Goal: Navigation & Orientation: Find specific page/section

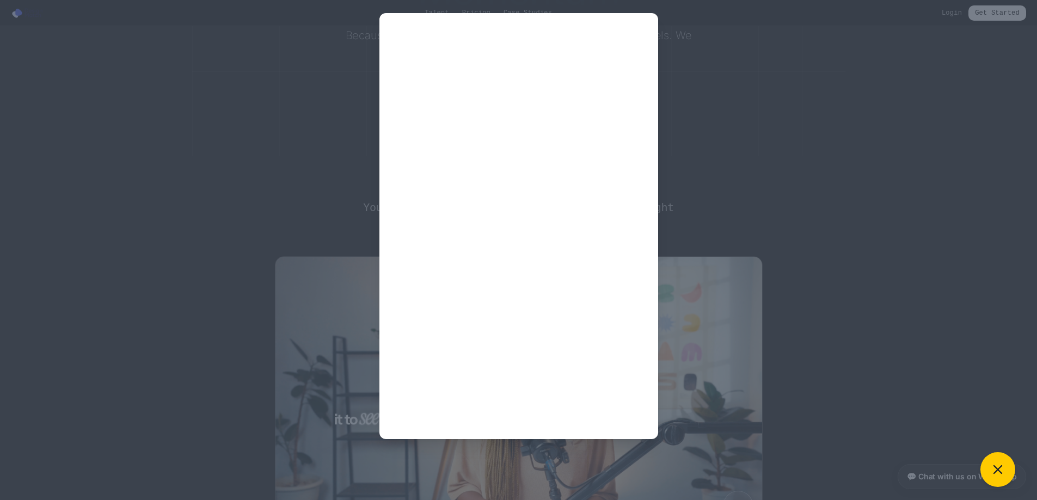
scroll to position [381, 0]
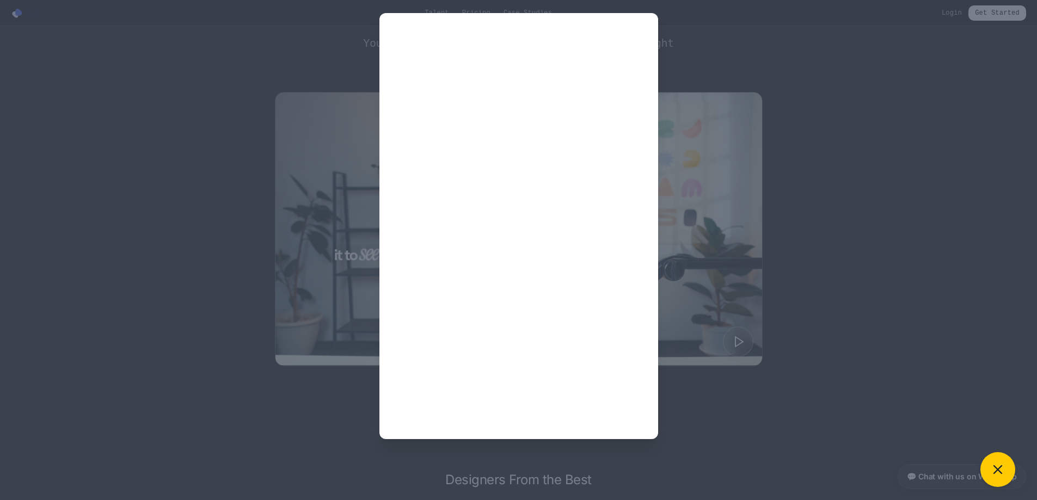
click at [804, 413] on div at bounding box center [518, 226] width 1011 height 426
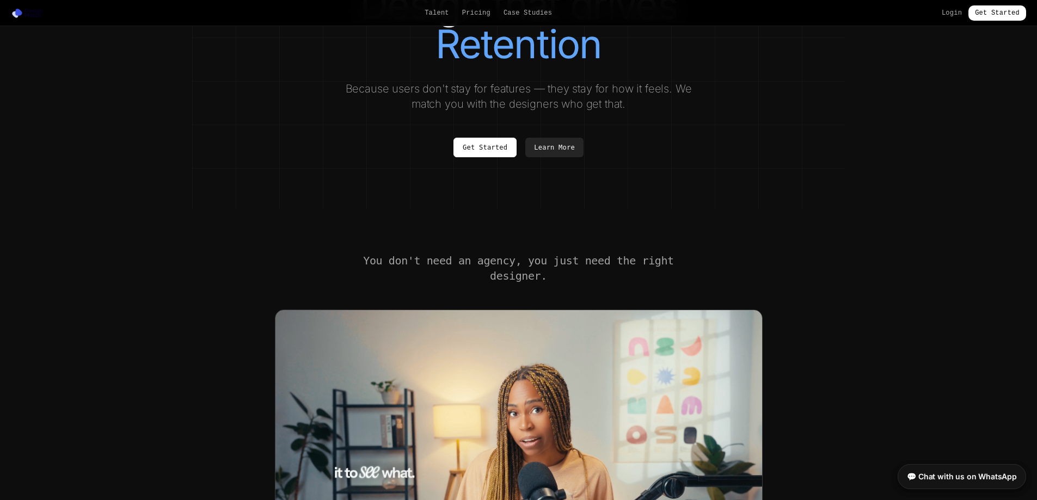
scroll to position [0, 0]
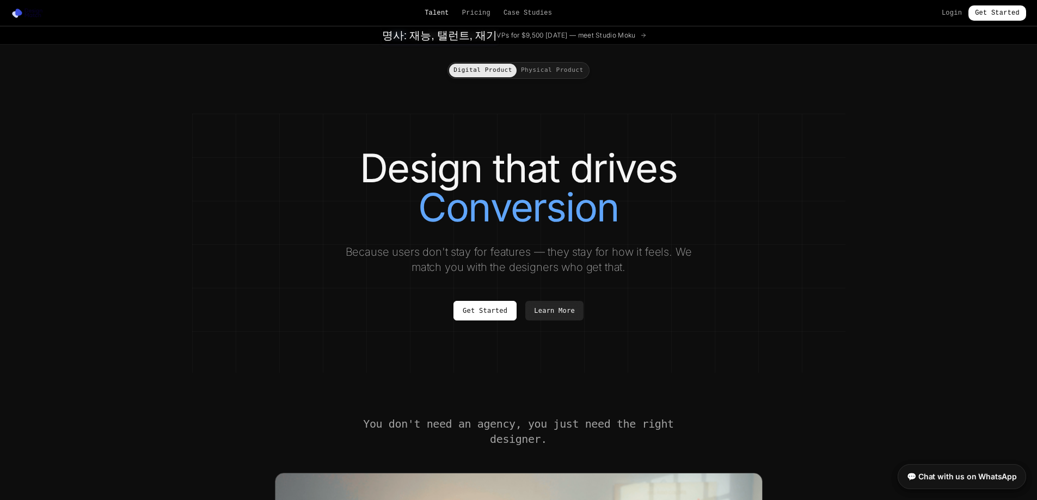
click at [444, 16] on link "Talent" at bounding box center [437, 13] width 24 height 9
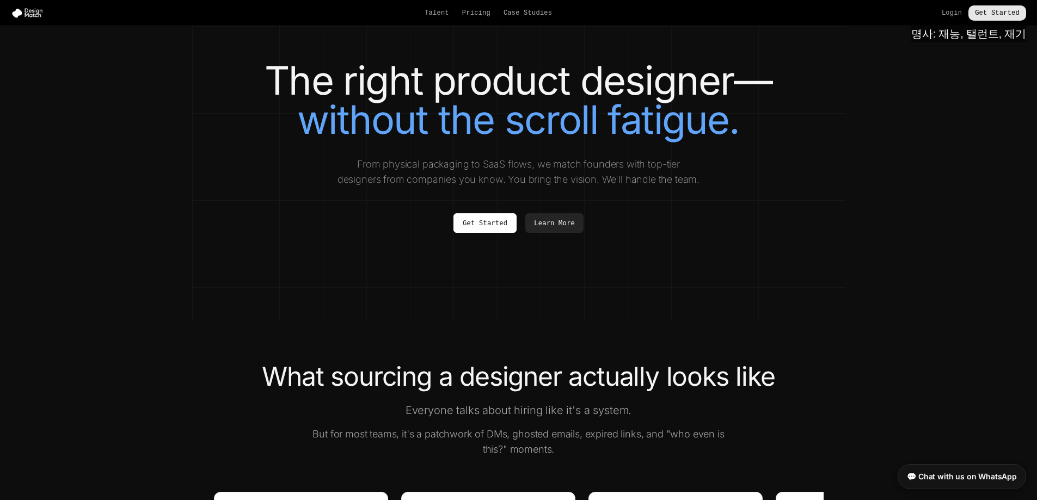
click at [989, 14] on link "Get Started" at bounding box center [997, 12] width 58 height 15
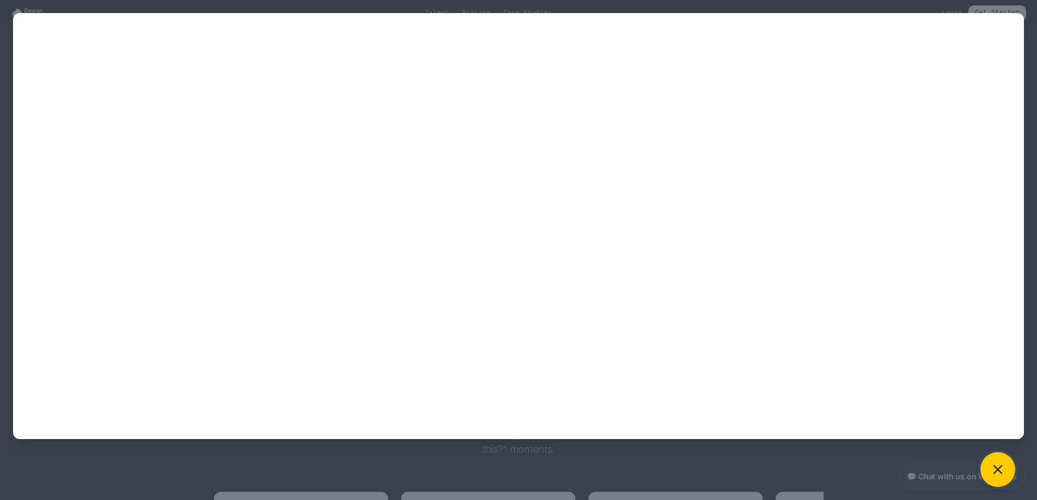
click at [996, 462] on icon at bounding box center [997, 469] width 15 height 15
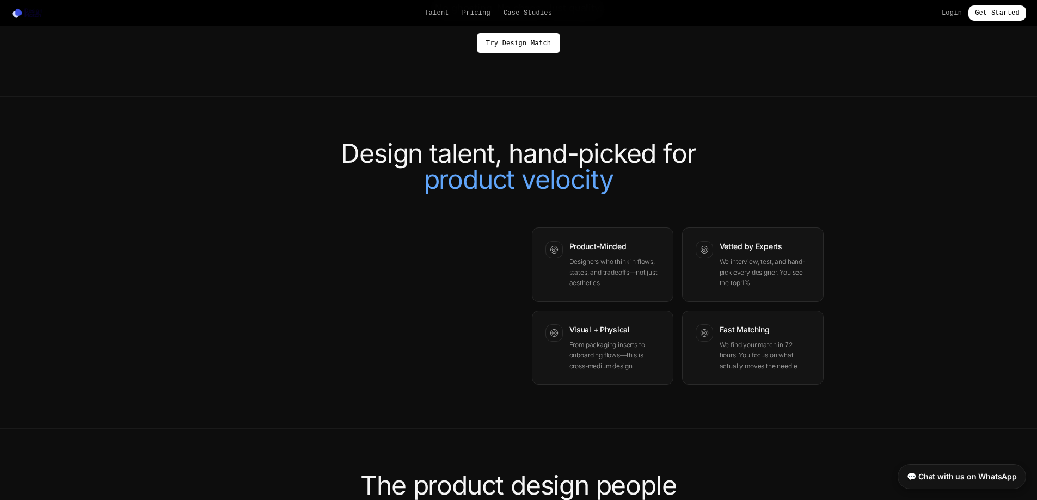
scroll to position [871, 0]
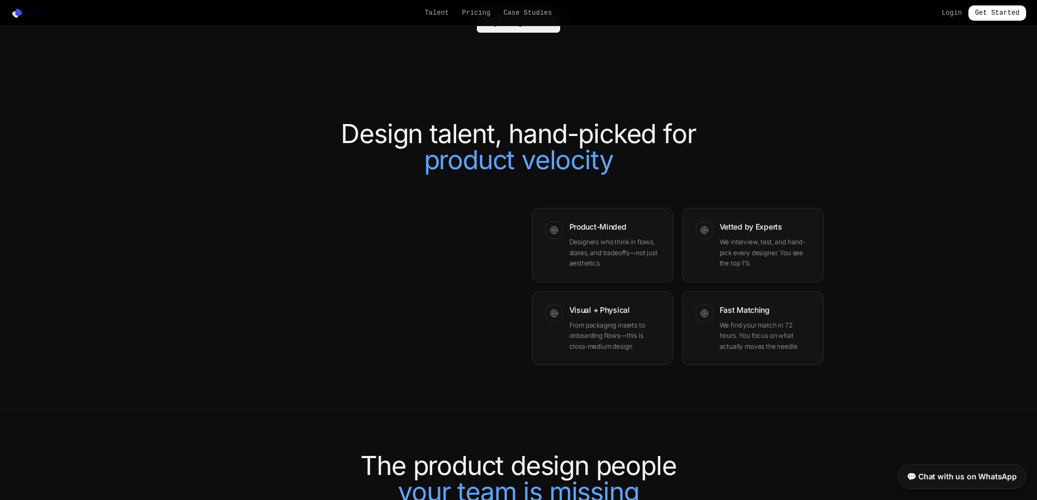
click at [544, 33] on link "Try Design Match" at bounding box center [518, 23] width 83 height 20
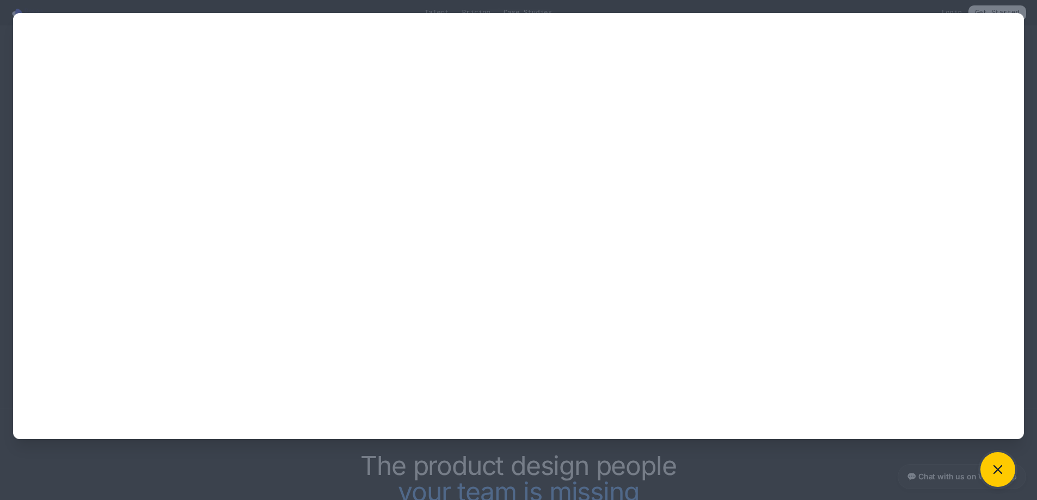
click at [993, 469] on icon at bounding box center [997, 469] width 15 height 15
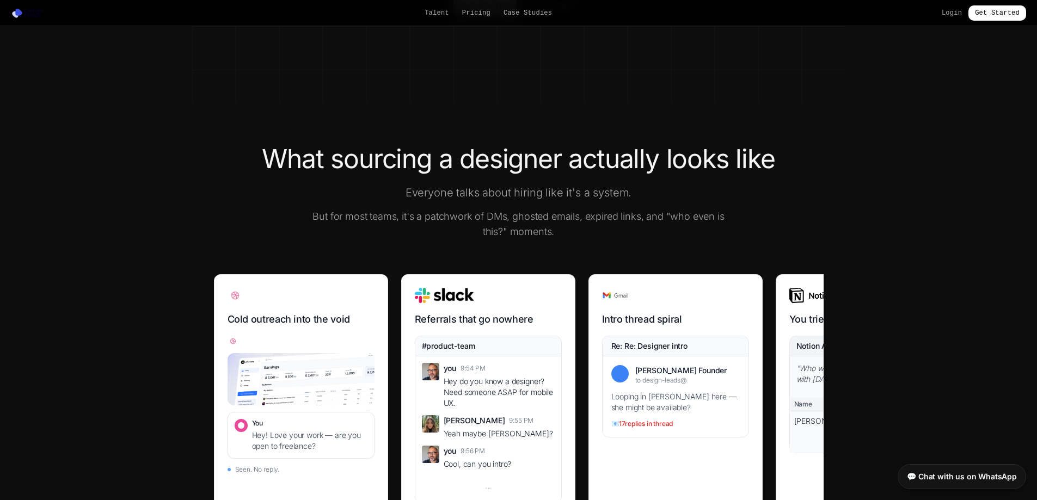
scroll to position [0, 0]
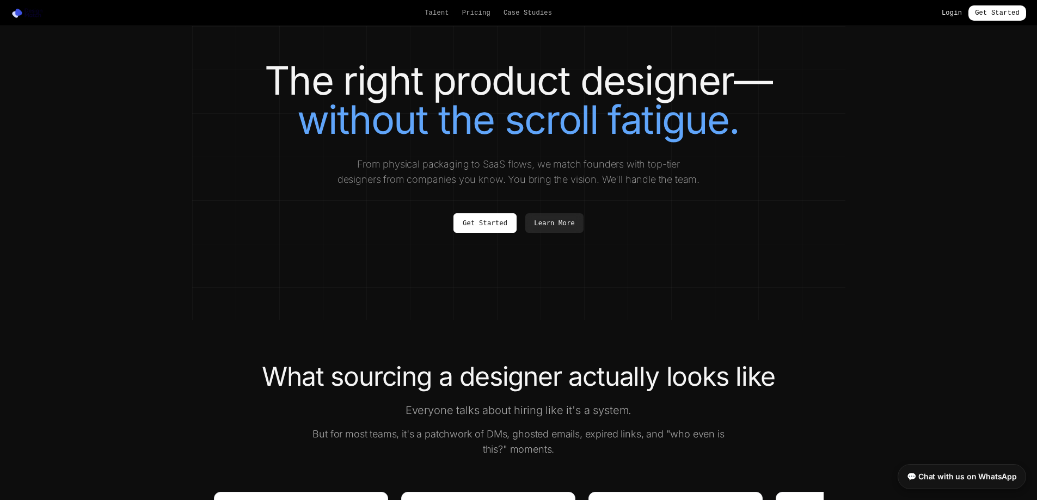
click at [955, 11] on link "Login" at bounding box center [952, 13] width 20 height 9
